Goal: Task Accomplishment & Management: Manage account settings

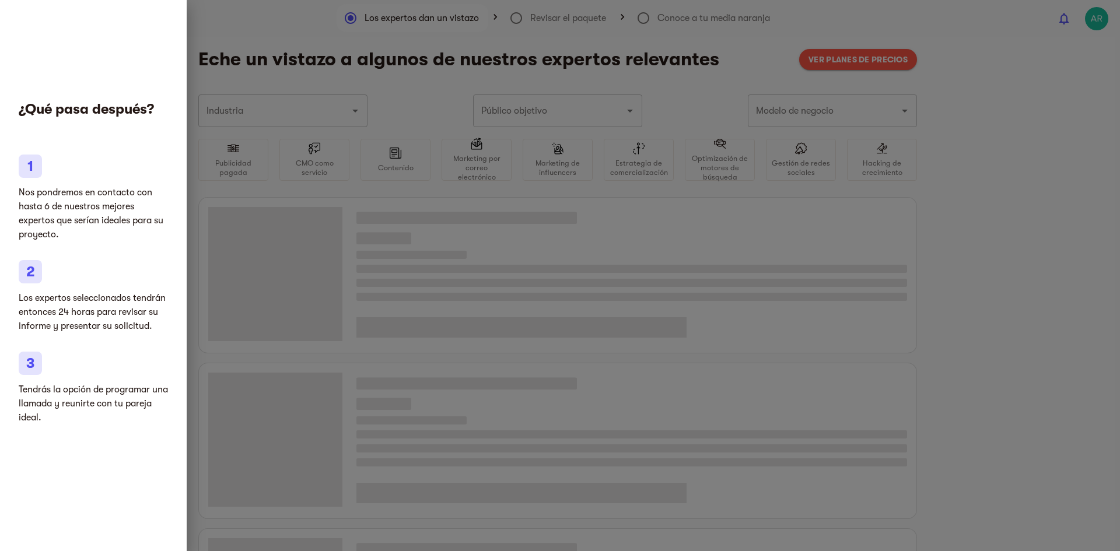
type input "Networking"
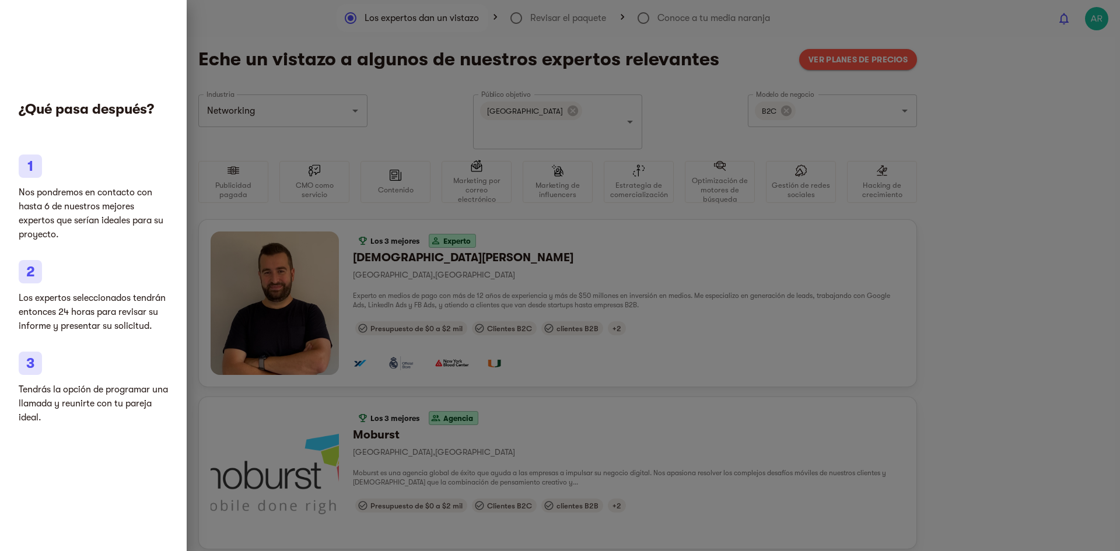
click at [998, 75] on div at bounding box center [560, 275] width 1120 height 551
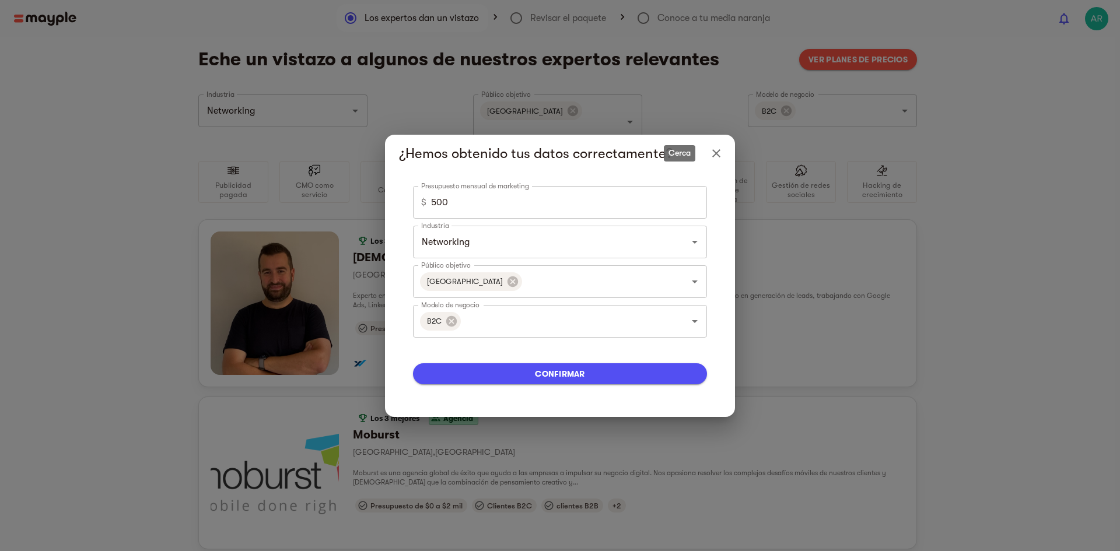
click at [714, 153] on icon "Cerca" at bounding box center [716, 153] width 14 height 14
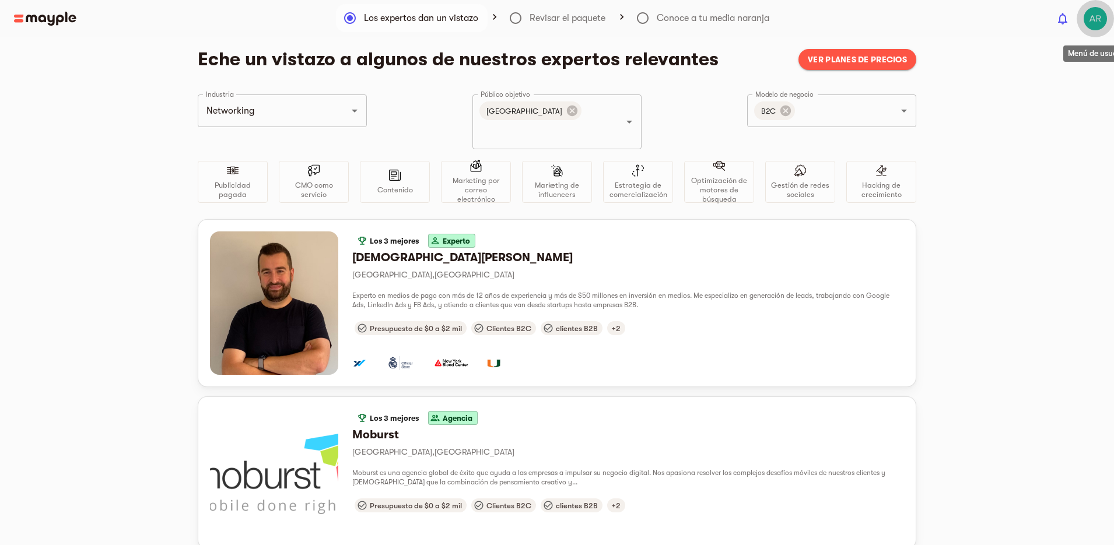
click at [1095, 16] on img "button" at bounding box center [1095, 18] width 23 height 23
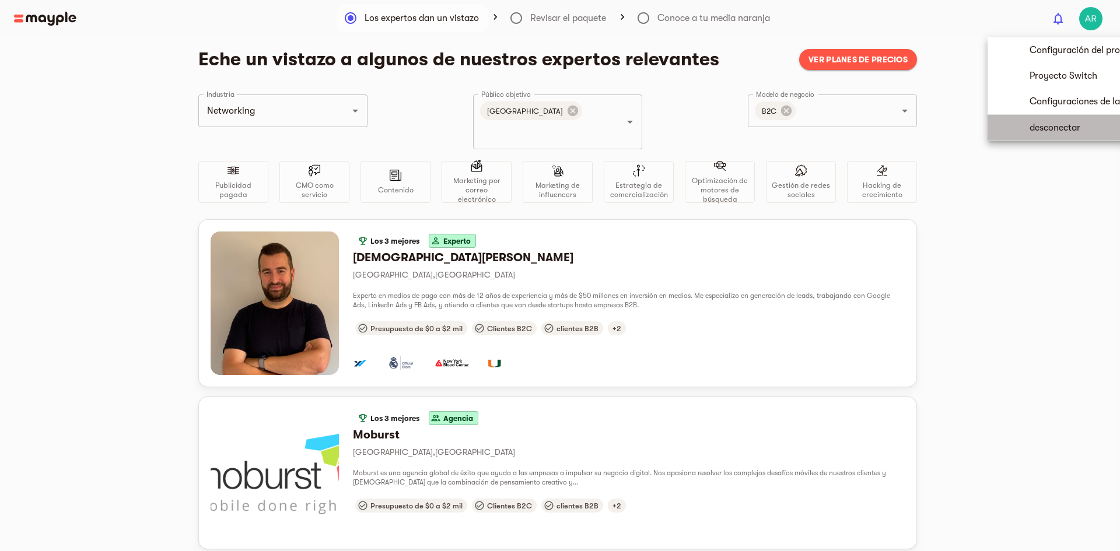
click at [1052, 131] on font "desconectar" at bounding box center [1054, 127] width 51 height 10
